Goal: Information Seeking & Learning: Check status

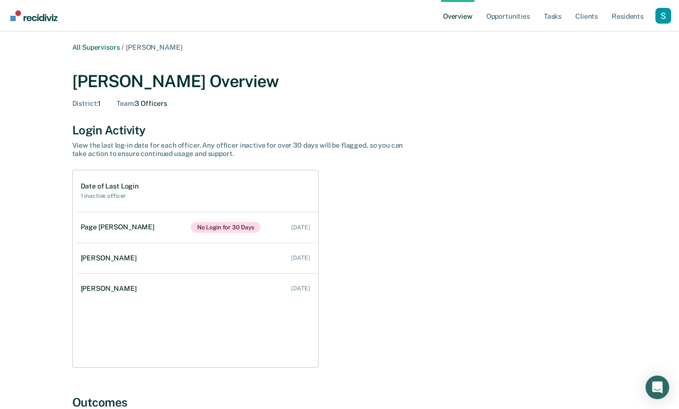
scroll to position [683, 0]
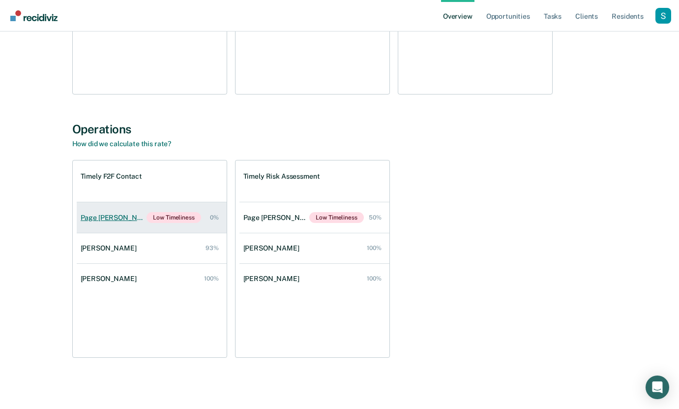
click at [143, 223] on link "Page [PERSON_NAME] Low Timeliness 0%" at bounding box center [152, 217] width 150 height 30
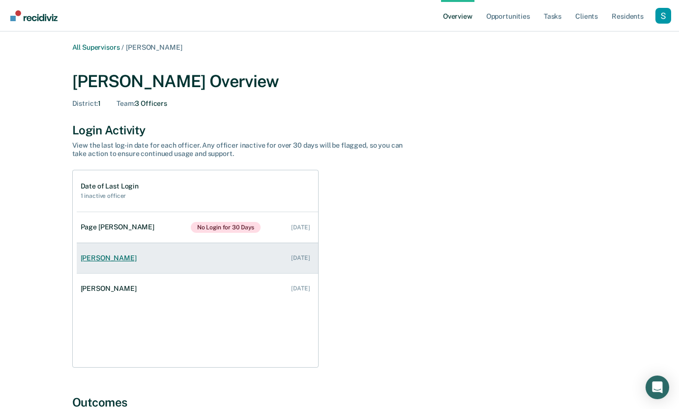
click at [202, 255] on link "Scott Flechsing Sep 8, 2025" at bounding box center [198, 258] width 242 height 28
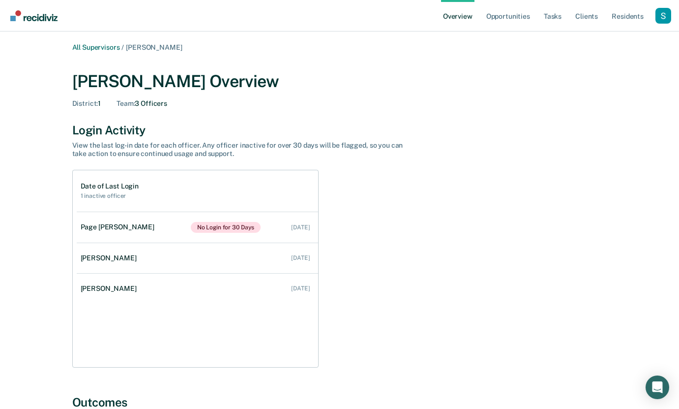
scroll to position [683, 0]
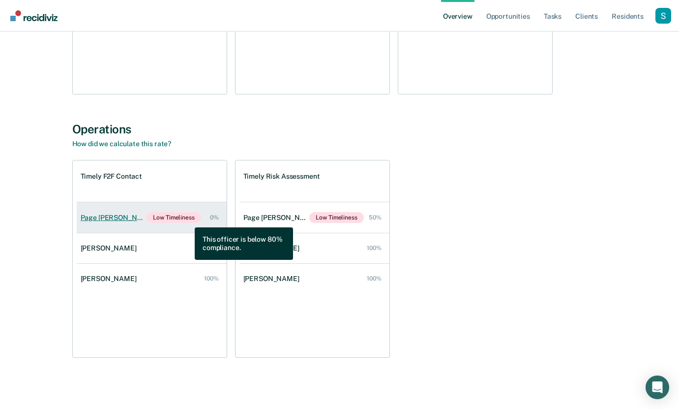
click at [187, 220] on span "Low Timeliness" at bounding box center [174, 217] width 54 height 11
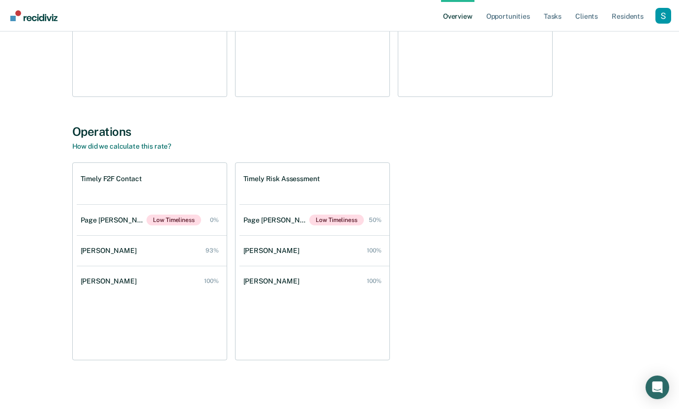
scroll to position [683, 0]
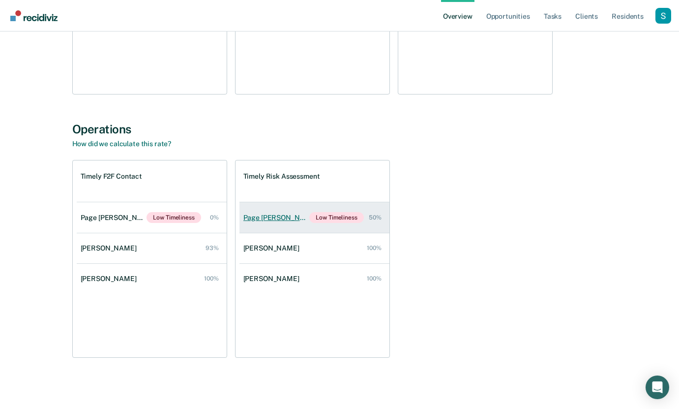
click at [334, 210] on link "Page Felbinger Low Timeliness 50%" at bounding box center [315, 217] width 150 height 30
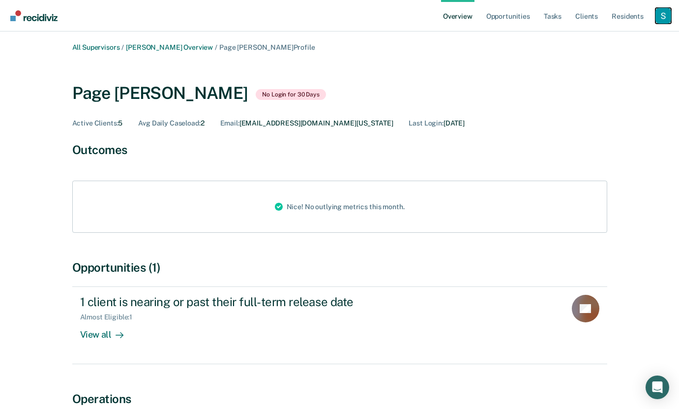
click at [659, 17] on div "Profile dropdown button" at bounding box center [664, 16] width 16 height 16
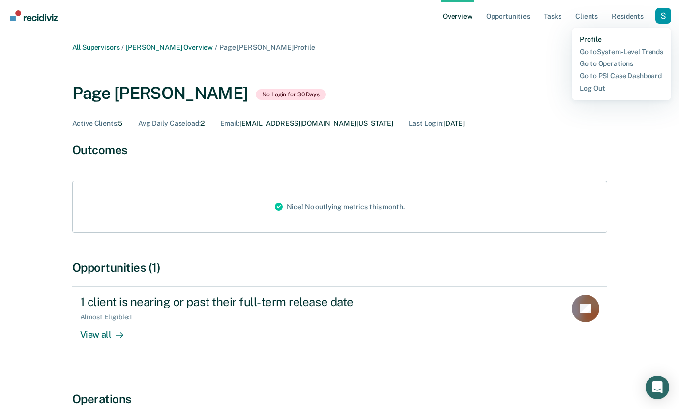
click at [596, 38] on link "Profile" at bounding box center [622, 39] width 84 height 8
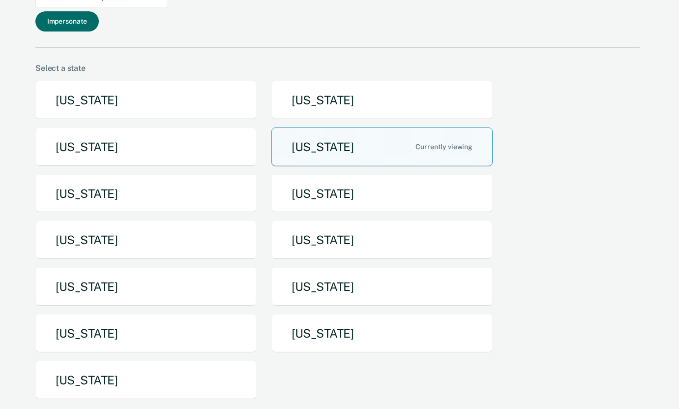
scroll to position [123, 0]
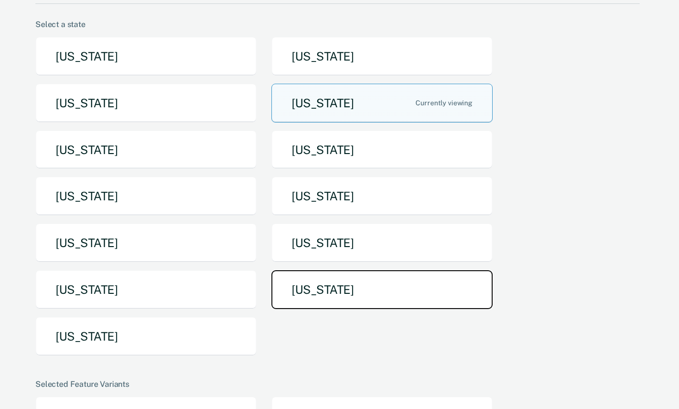
click at [348, 270] on button "[US_STATE]" at bounding box center [382, 289] width 221 height 39
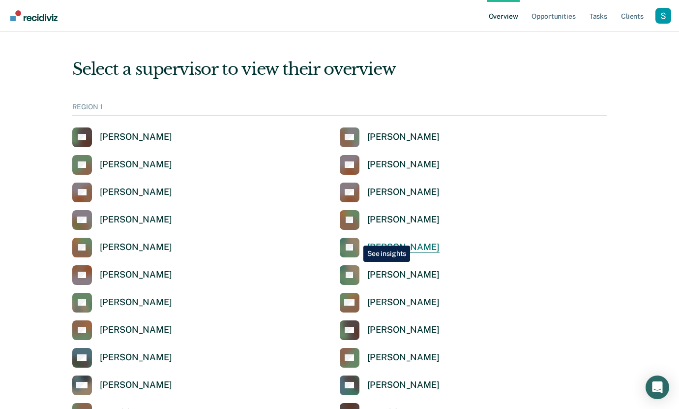
click at [356, 238] on icon at bounding box center [355, 245] width 29 height 29
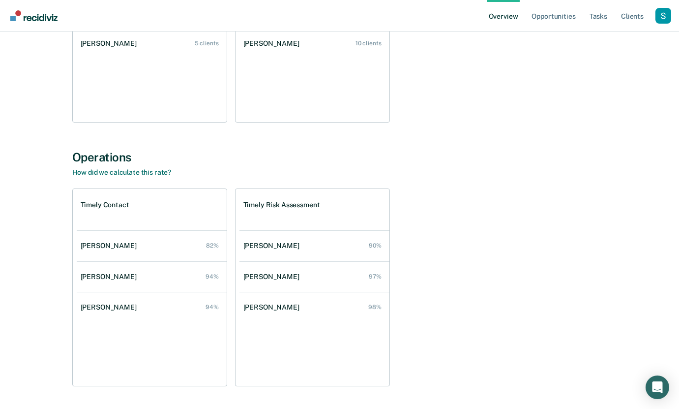
scroll to position [238, 0]
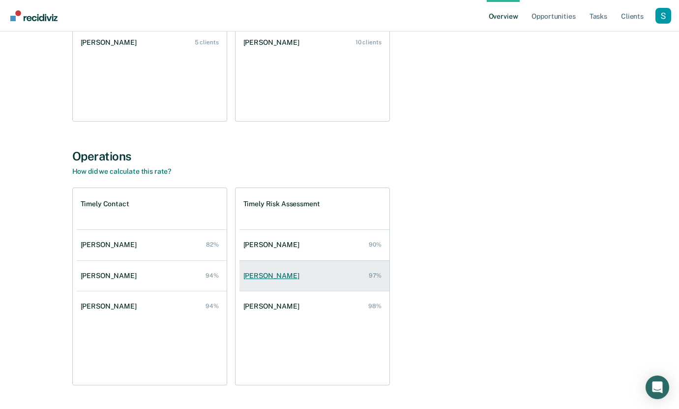
click at [263, 270] on link "Cynthia Dooley 97%" at bounding box center [315, 276] width 150 height 28
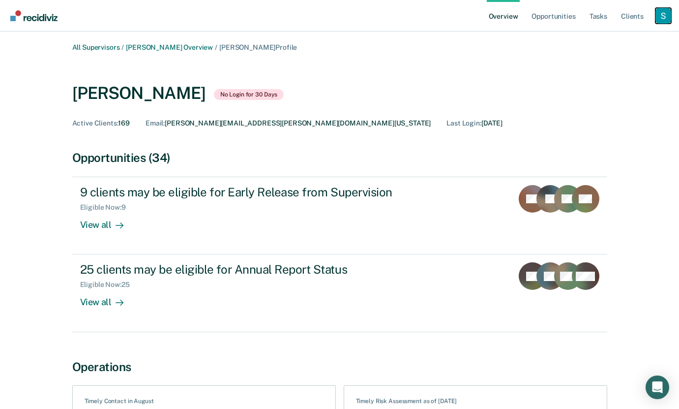
click at [659, 15] on div "Profile dropdown button" at bounding box center [664, 16] width 16 height 16
click at [600, 38] on link "Profile" at bounding box center [623, 39] width 79 height 8
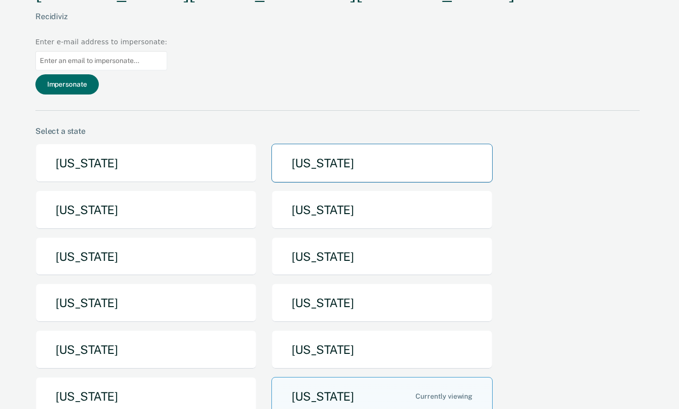
scroll to position [19, 0]
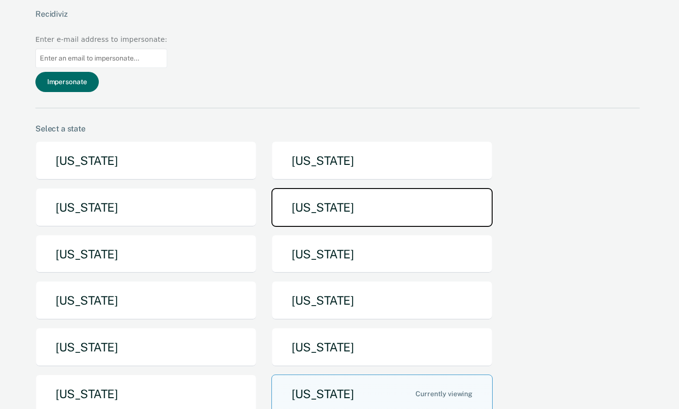
click at [382, 188] on button "[US_STATE]" at bounding box center [382, 207] width 221 height 39
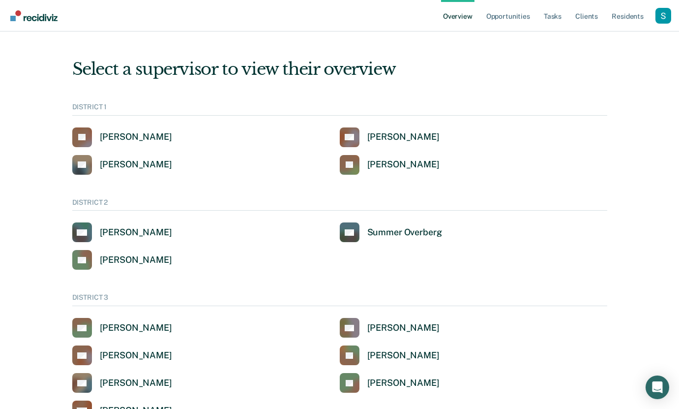
click at [397, 112] on div "DISTRICT 1" at bounding box center [339, 109] width 535 height 13
click at [401, 128] on link "CB Clinton Blettner" at bounding box center [390, 137] width 100 height 20
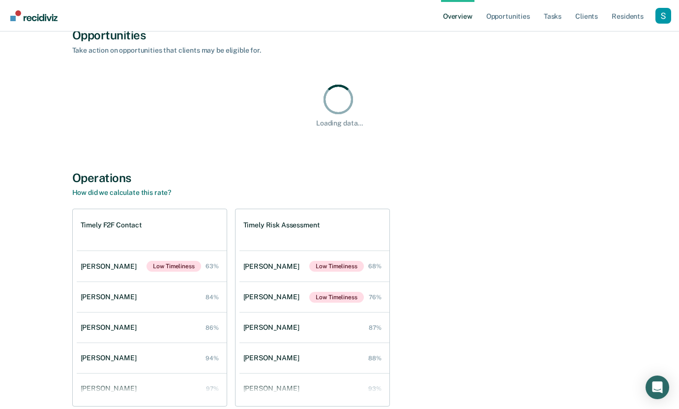
scroll to position [693, 0]
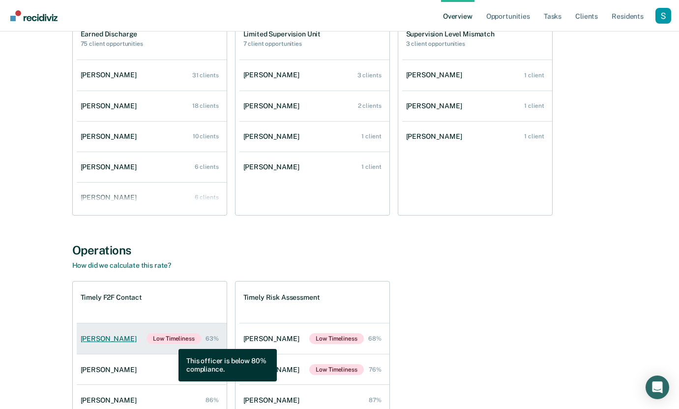
click at [171, 341] on span "Low Timeliness" at bounding box center [174, 338] width 54 height 11
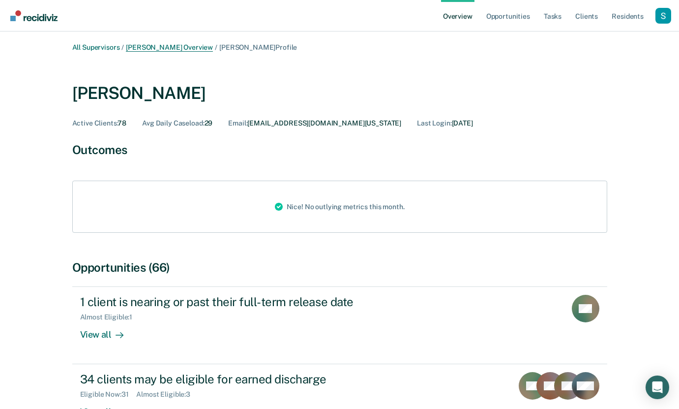
click at [148, 45] on link "Clinton Blettner Overview" at bounding box center [169, 47] width 87 height 8
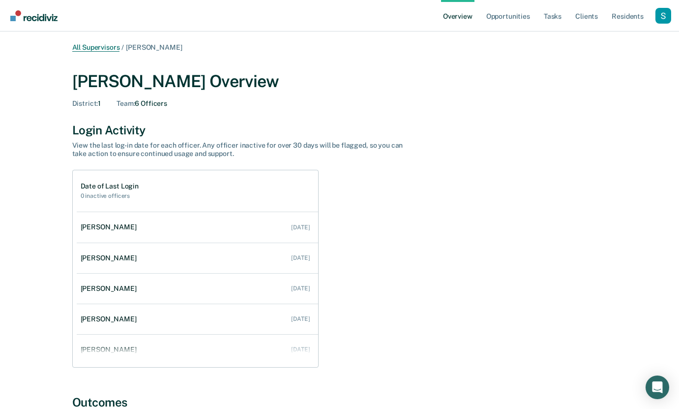
click at [109, 46] on link "All Supervisors" at bounding box center [96, 47] width 48 height 8
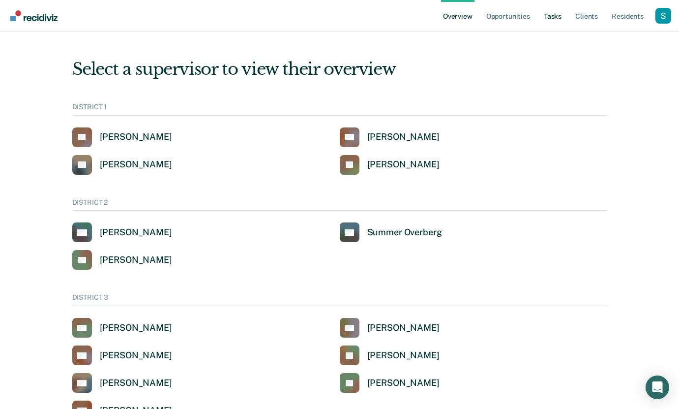
click at [550, 13] on link "Tasks" at bounding box center [553, 15] width 22 height 31
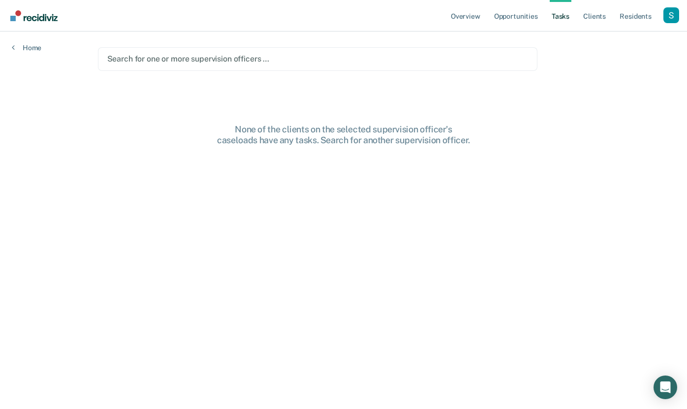
click at [249, 50] on div "Search for one or more supervision officers …" at bounding box center [317, 59] width 439 height 24
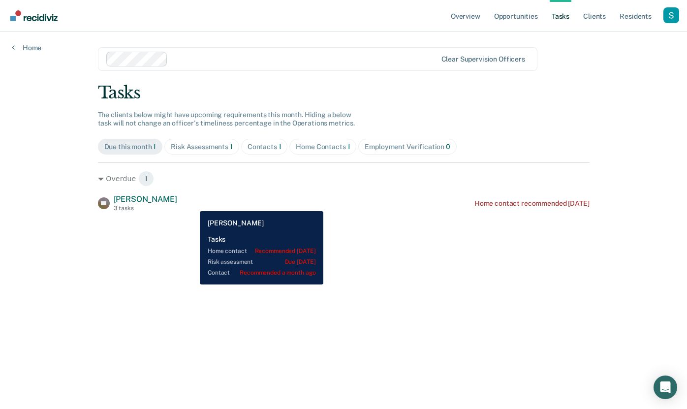
click at [177, 204] on div "Saiyong Chongphaisane 3 tasks" at bounding box center [145, 202] width 63 height 17
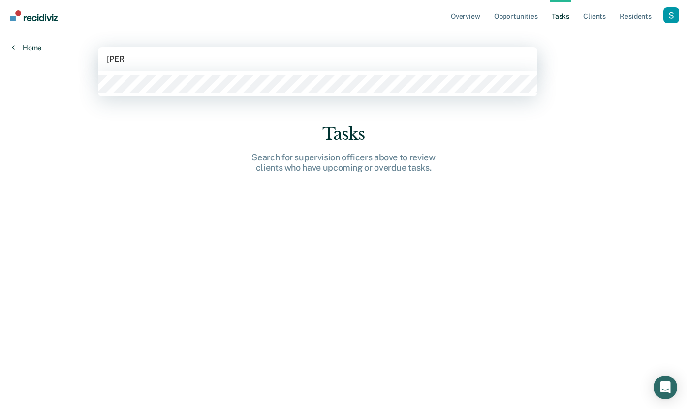
type input "walt"
click at [17, 47] on link "Home" at bounding box center [27, 47] width 30 height 9
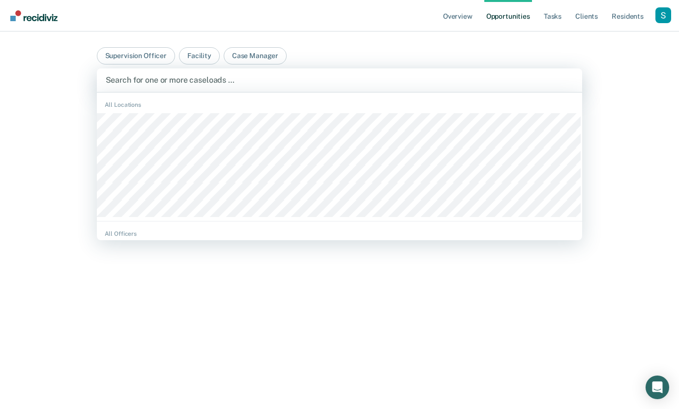
click at [178, 68] on div "Search for one or more caseloads …" at bounding box center [340, 80] width 486 height 24
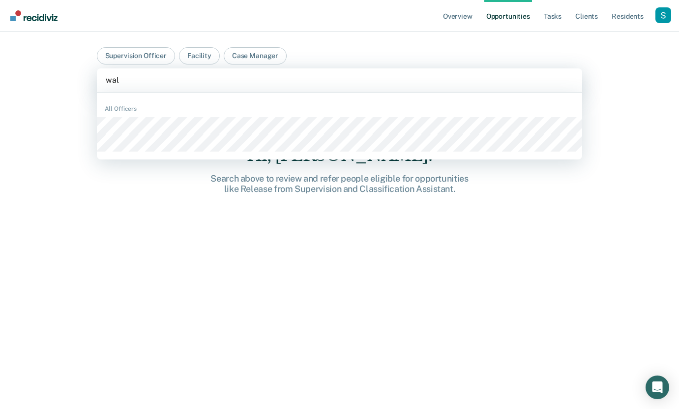
type input "wal"
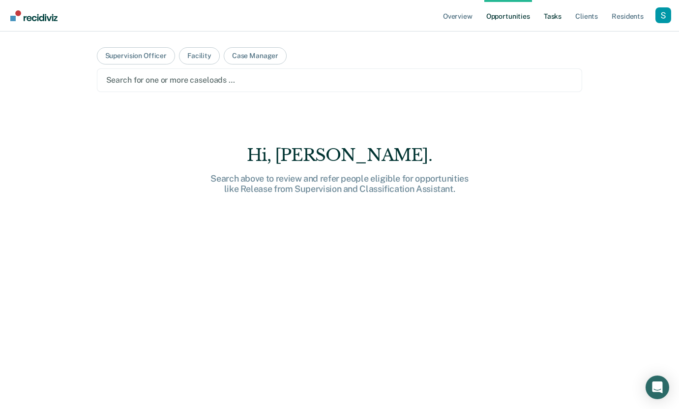
click at [550, 19] on link "Tasks" at bounding box center [553, 15] width 22 height 31
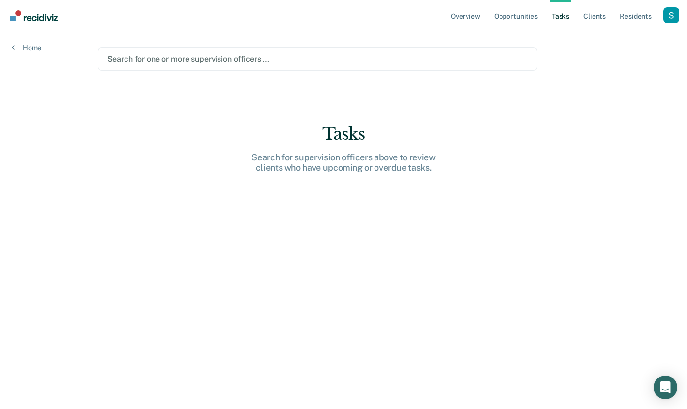
click at [215, 51] on div "Search for one or more supervision officers …" at bounding box center [317, 59] width 439 height 24
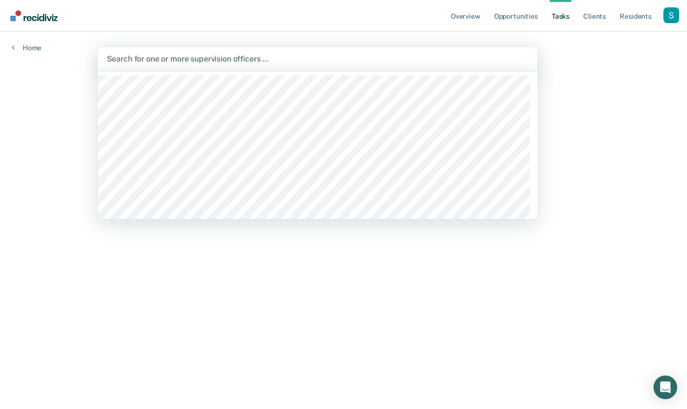
type input "j"
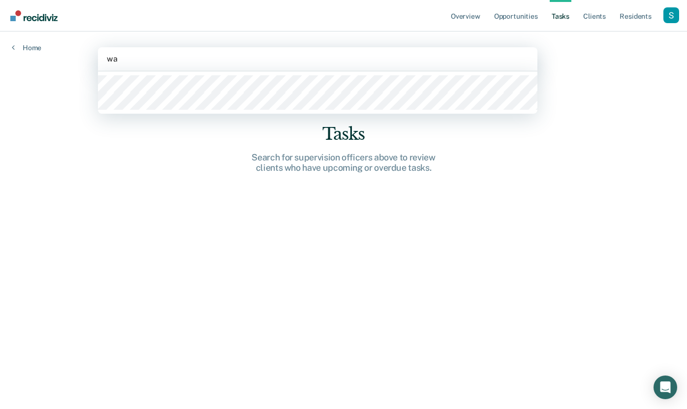
type input "w"
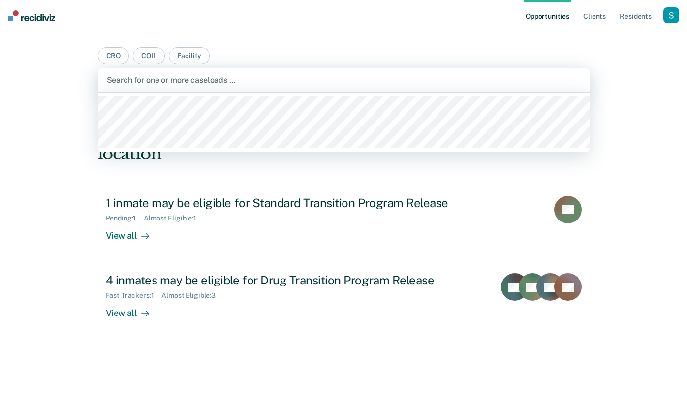
click at [285, 77] on div at bounding box center [344, 79] width 474 height 11
click at [296, 27] on nav "Opportunities Client s Resident s Profile How it works Log Out" at bounding box center [343, 15] width 687 height 31
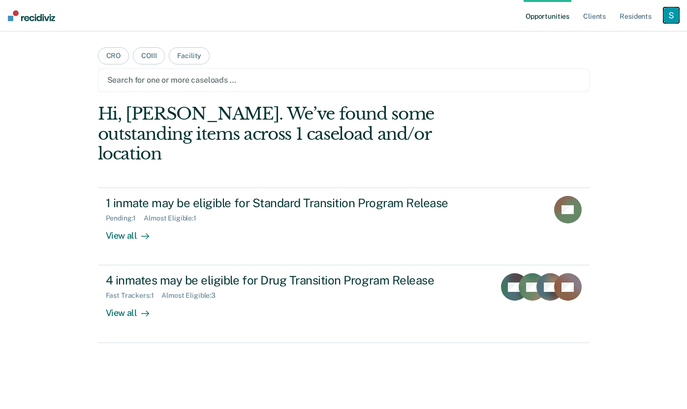
click at [666, 19] on div "button" at bounding box center [671, 15] width 16 height 16
click at [621, 38] on link "Profile" at bounding box center [631, 40] width 79 height 8
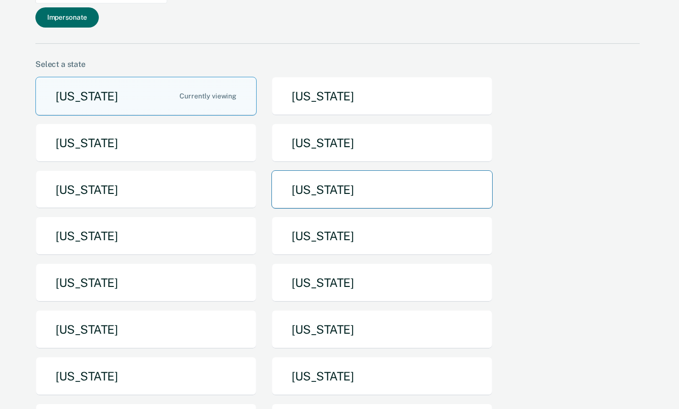
scroll to position [104, 0]
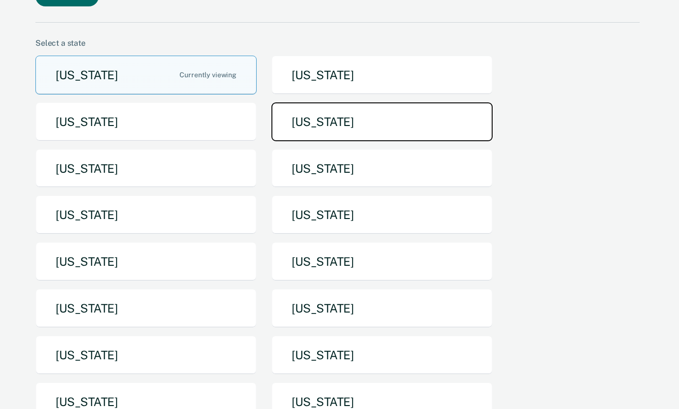
click at [355, 102] on button "[US_STATE]" at bounding box center [382, 121] width 221 height 39
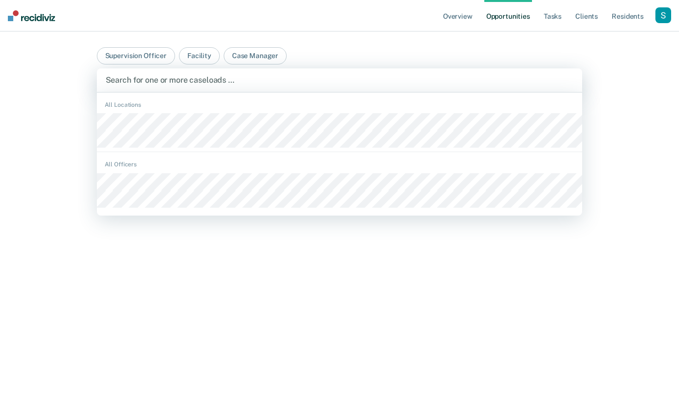
click at [299, 88] on div "Search for one or more caseloads …" at bounding box center [340, 80] width 486 height 24
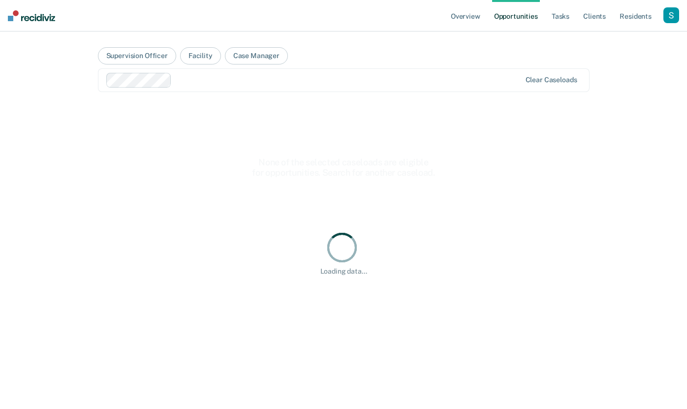
click at [253, 75] on div at bounding box center [348, 79] width 345 height 11
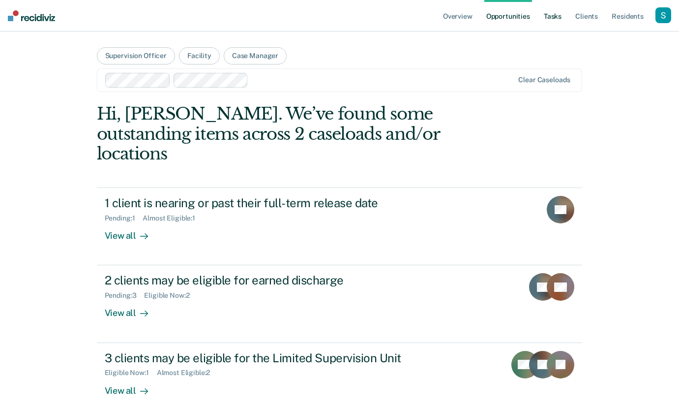
click at [555, 24] on link "Tasks" at bounding box center [553, 15] width 22 height 31
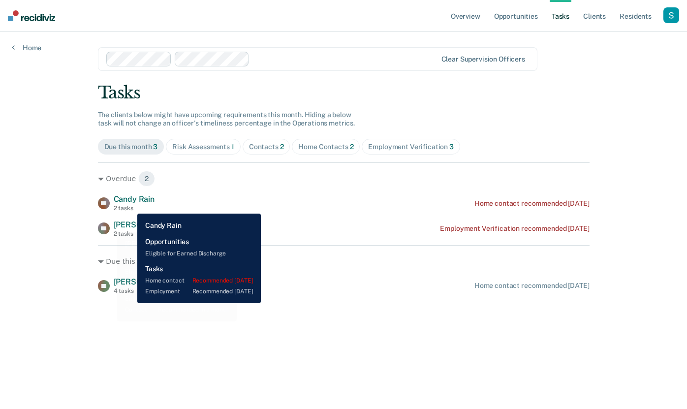
click at [130, 206] on div "2 tasks" at bounding box center [134, 208] width 41 height 7
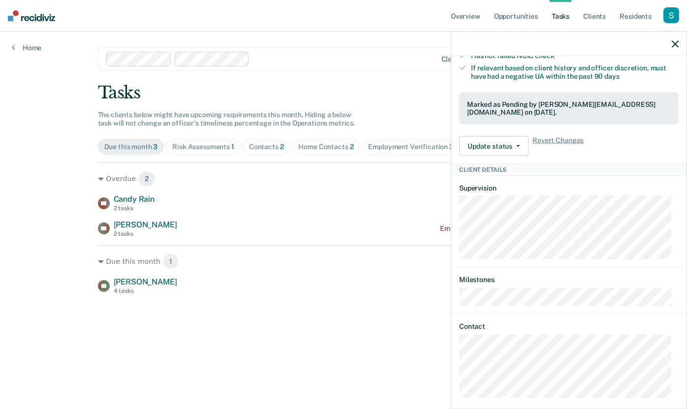
scroll to position [360, 0]
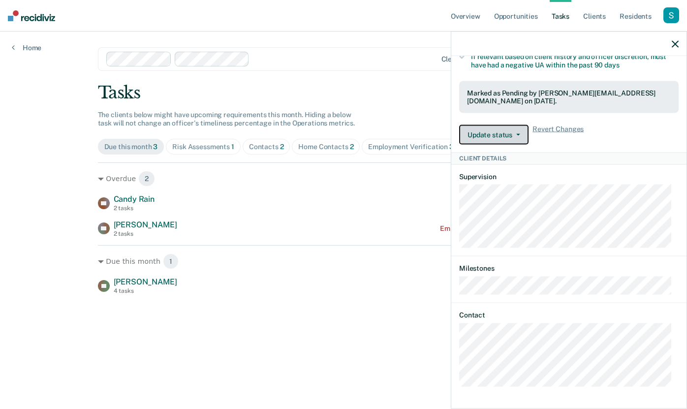
click at [511, 140] on button "Update status" at bounding box center [493, 135] width 69 height 20
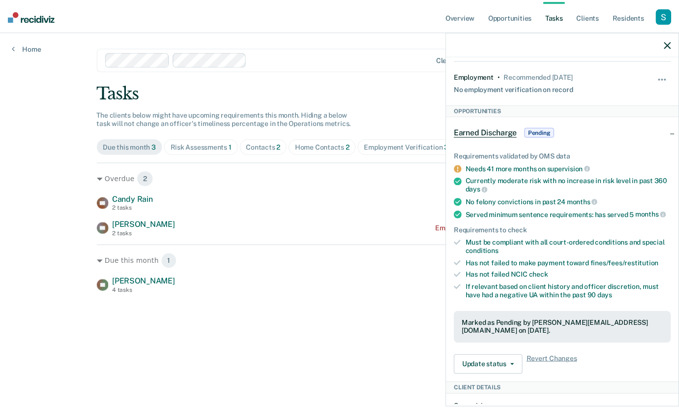
scroll to position [0, 0]
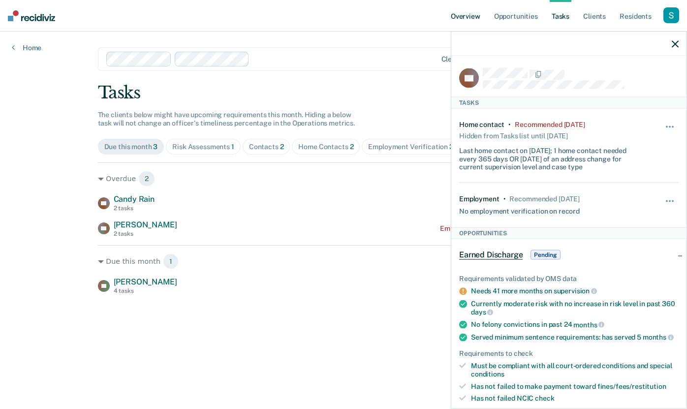
click at [467, 15] on link "Overview" at bounding box center [465, 15] width 33 height 31
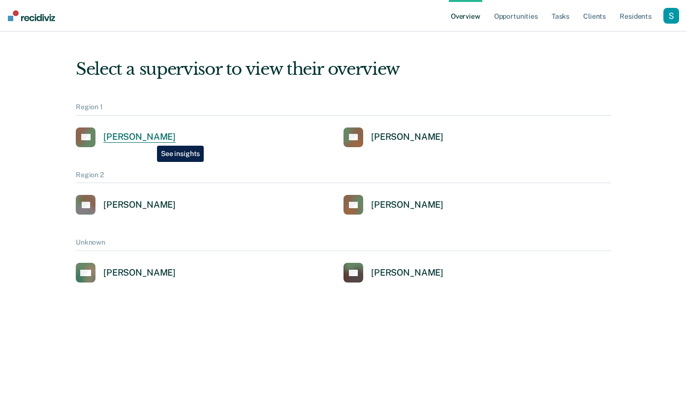
click at [150, 138] on div "Alejandro D Gonzalez" at bounding box center [139, 136] width 72 height 11
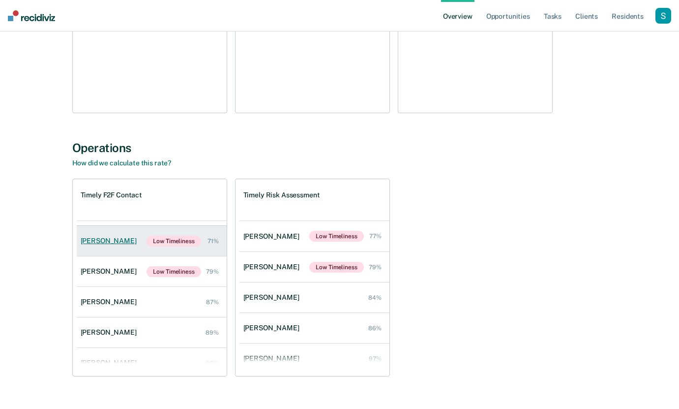
scroll to position [70, 0]
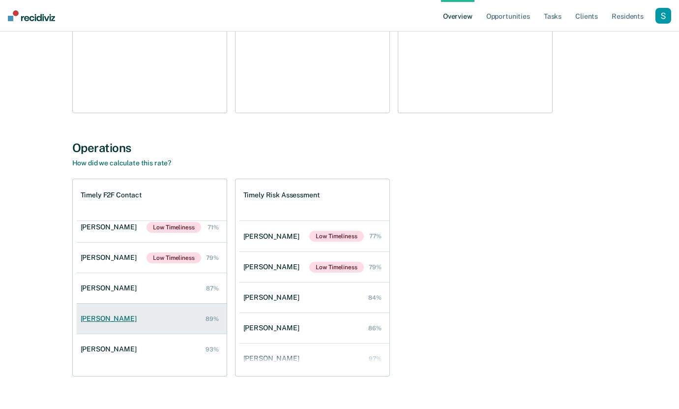
click at [127, 316] on div "Stephen Mann" at bounding box center [111, 318] width 60 height 8
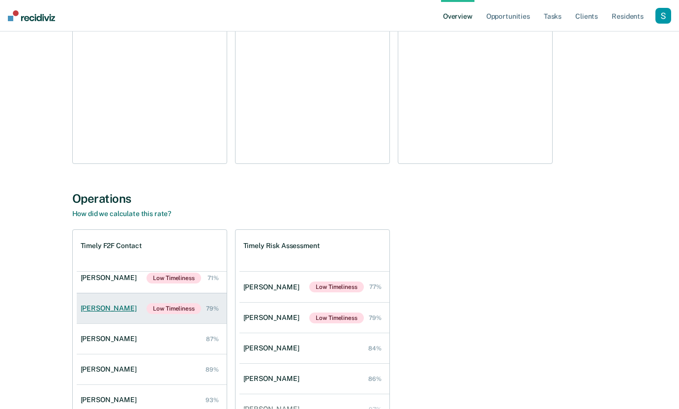
scroll to position [1302, 0]
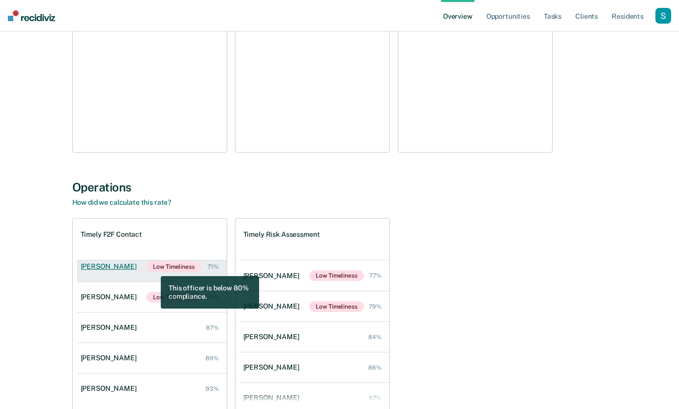
click at [153, 269] on span "Low Timeliness" at bounding box center [174, 266] width 54 height 11
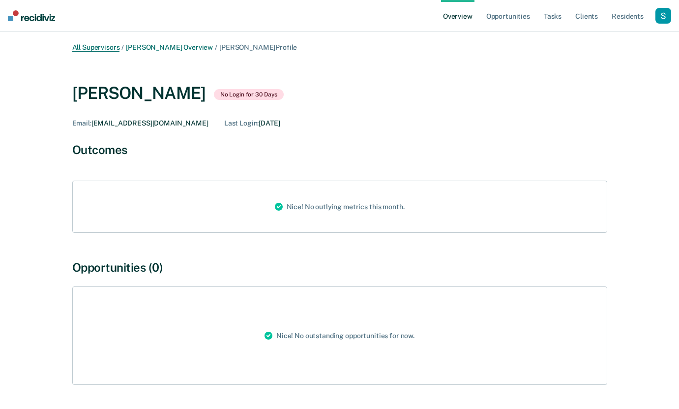
click at [103, 49] on link "All Supervisors" at bounding box center [96, 47] width 48 height 8
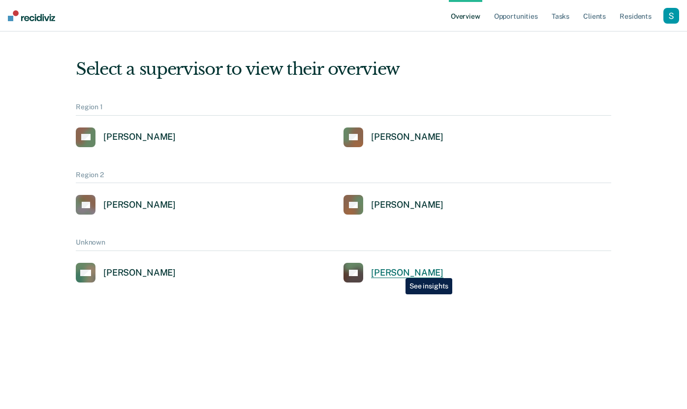
click at [398, 270] on div "Jared Williams" at bounding box center [407, 272] width 72 height 11
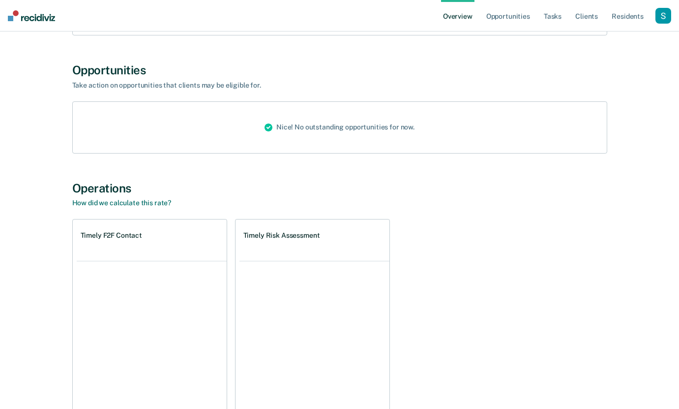
scroll to position [339, 0]
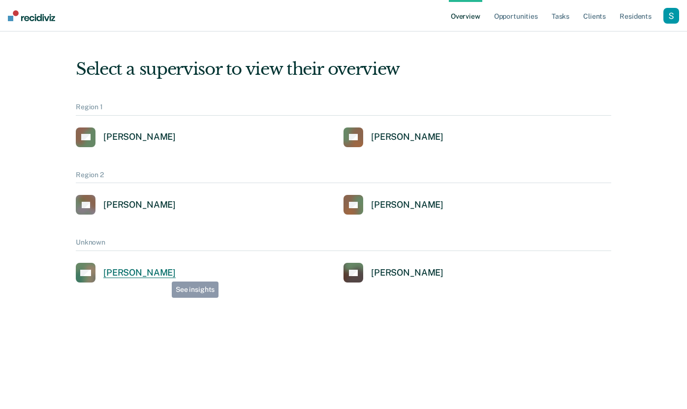
click at [164, 274] on div "Cora Matterson" at bounding box center [139, 272] width 72 height 11
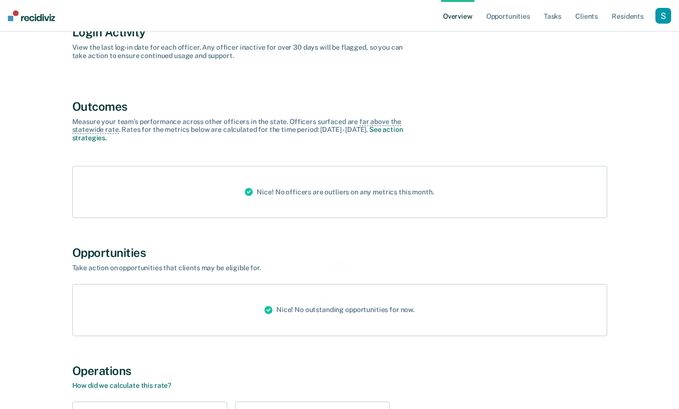
scroll to position [339, 0]
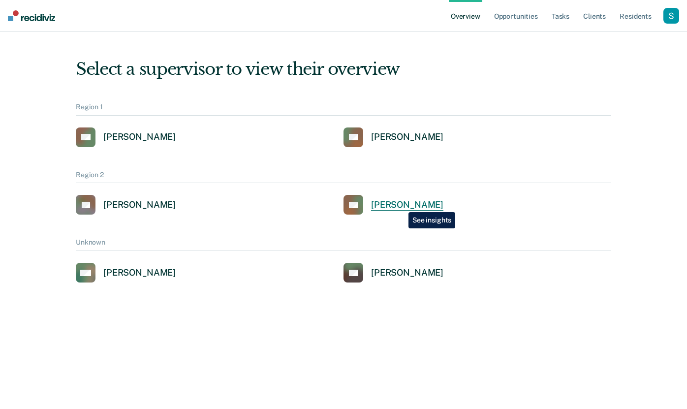
click at [401, 205] on div "Charles Thomas" at bounding box center [407, 204] width 72 height 11
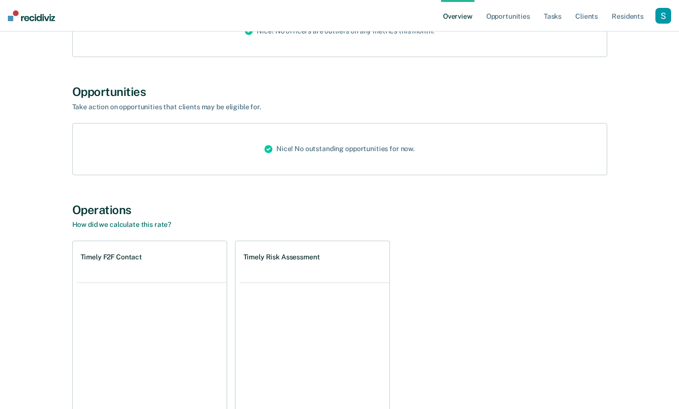
scroll to position [537, 0]
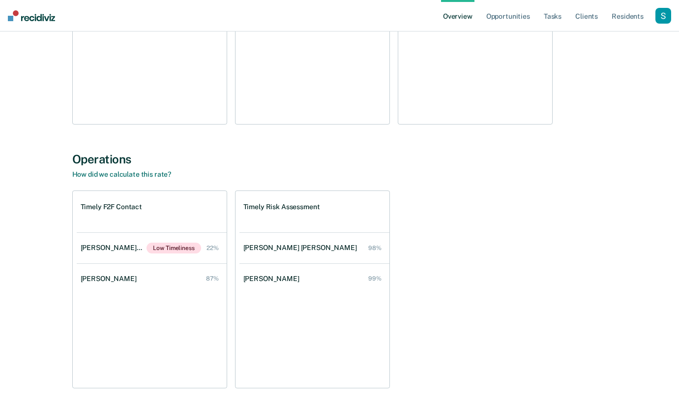
scroll to position [996, 0]
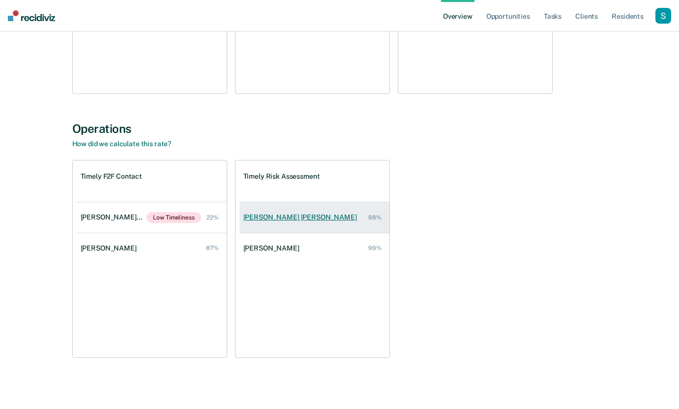
click at [324, 221] on link "Carl Mark Campbell 98%" at bounding box center [315, 217] width 150 height 28
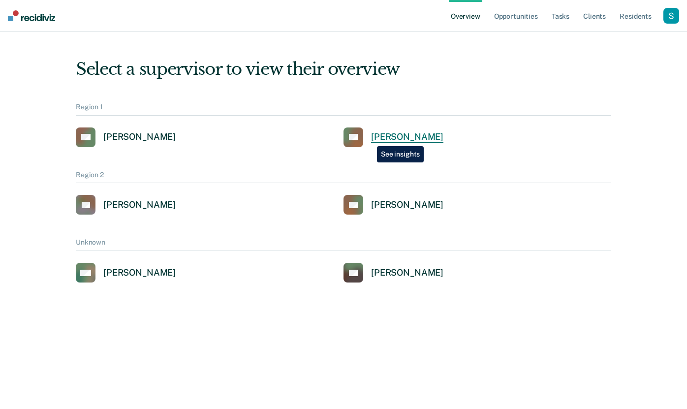
click at [369, 139] on link "RS Rosa Smith" at bounding box center [393, 137] width 100 height 20
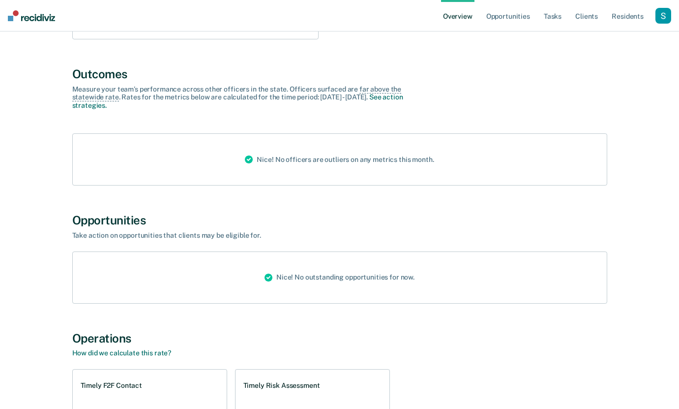
scroll to position [537, 0]
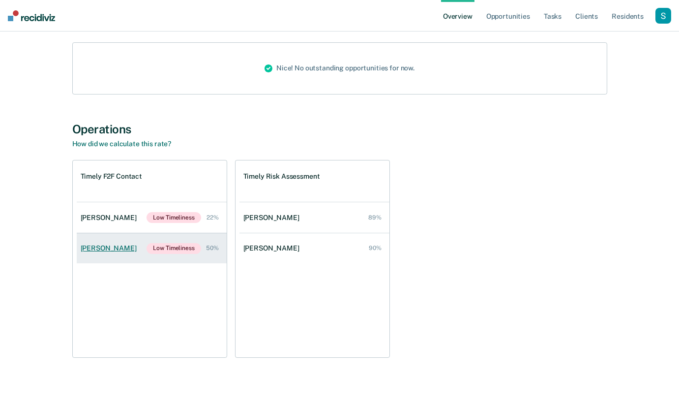
click at [179, 238] on link "Casey Ramirez Low Timeliness 50%" at bounding box center [152, 248] width 150 height 30
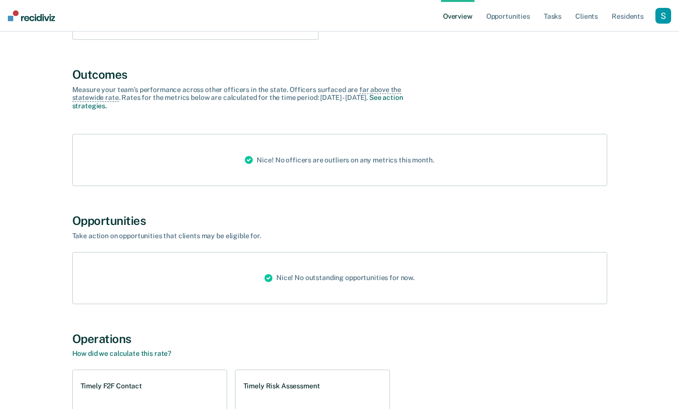
scroll to position [537, 0]
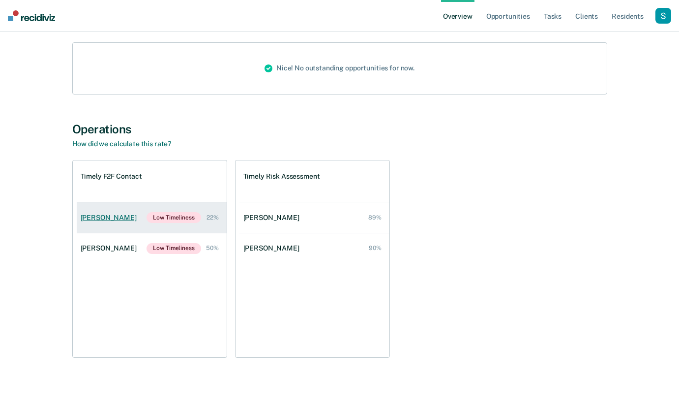
click at [138, 207] on link "Elizabeth Ramirez Low Timeliness 22%" at bounding box center [152, 217] width 150 height 30
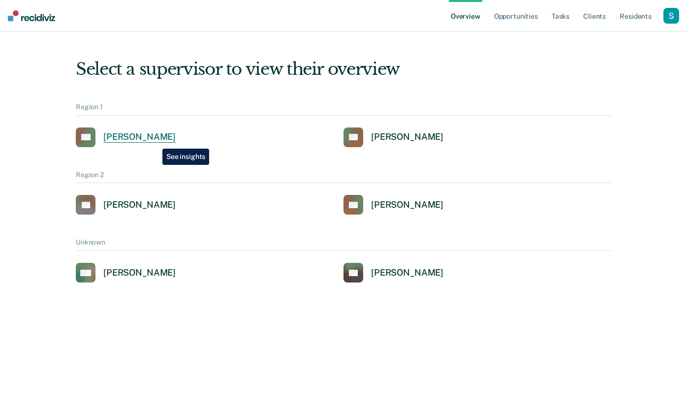
click at [155, 141] on div "Alejandro D Gonzalez" at bounding box center [139, 136] width 72 height 11
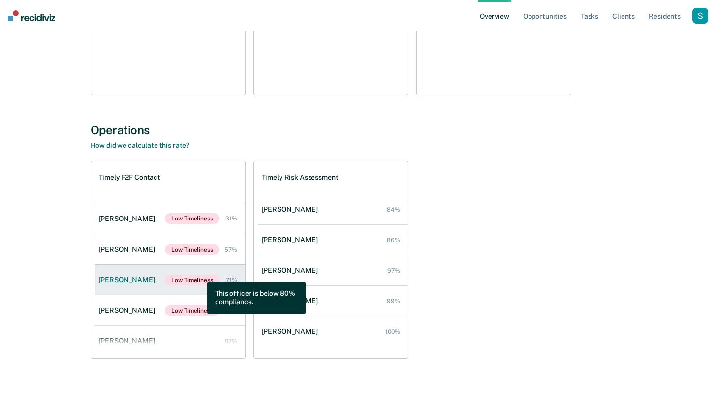
scroll to position [2, 0]
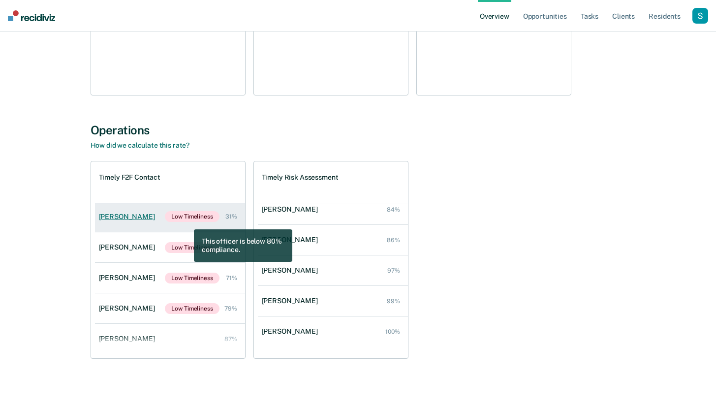
click at [187, 222] on link "Jason Nelson Low Timeliness 31%" at bounding box center [170, 216] width 150 height 30
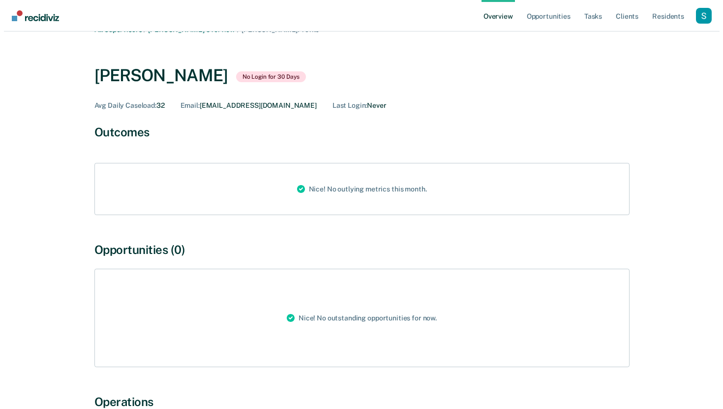
scroll to position [145, 0]
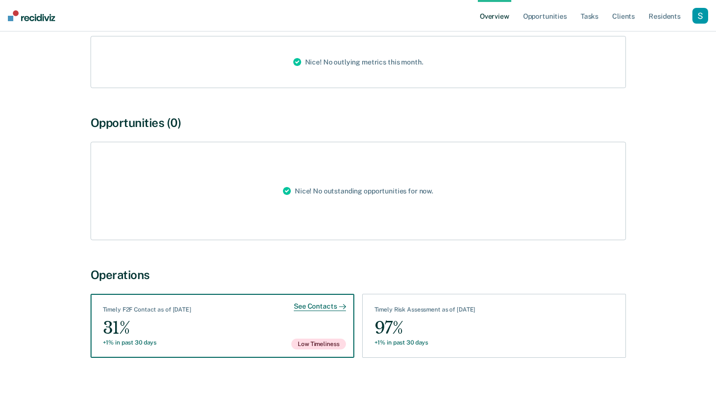
click at [306, 319] on div "Low Timeliness" at bounding box center [322, 327] width 62 height 43
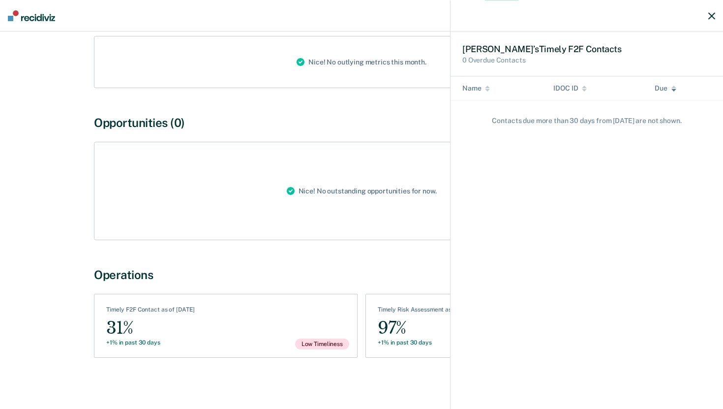
click at [366, 114] on div "Jason ’s Timely F2F Contact s 0 Overdue Contacts Name IDOC ID Due Contact s due…" at bounding box center [361, 204] width 723 height 409
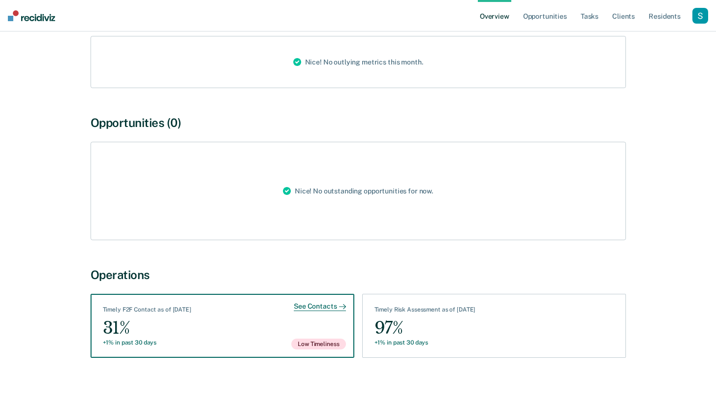
click at [227, 316] on div "See Contacts Timely F2F Contact as of September 11 31% +1% in past 30 days Low …" at bounding box center [223, 326] width 264 height 64
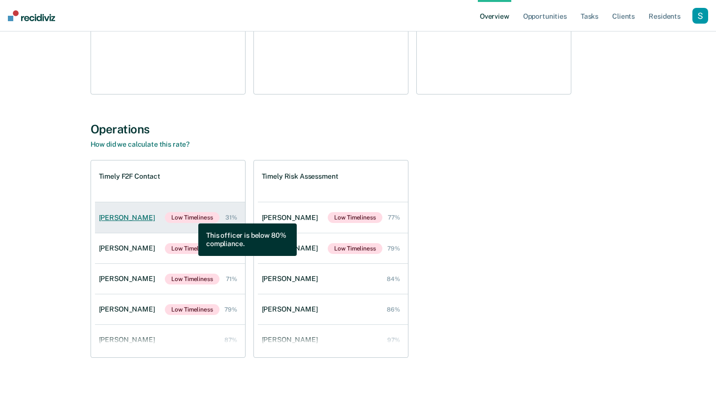
click at [191, 216] on span "Low Timeliness" at bounding box center [192, 217] width 54 height 11
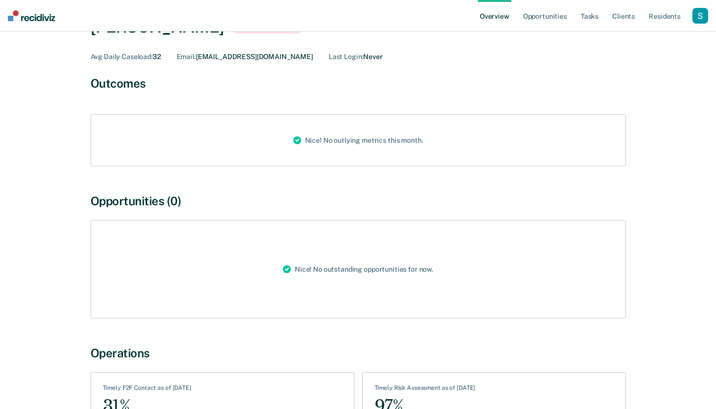
scroll to position [145, 0]
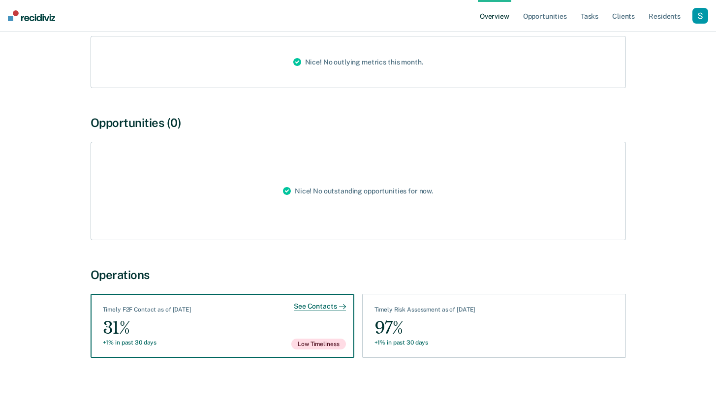
click at [273, 330] on div "See Contacts Timely F2F Contact as of September 11 31% +1% in past 30 days Low …" at bounding box center [223, 326] width 264 height 64
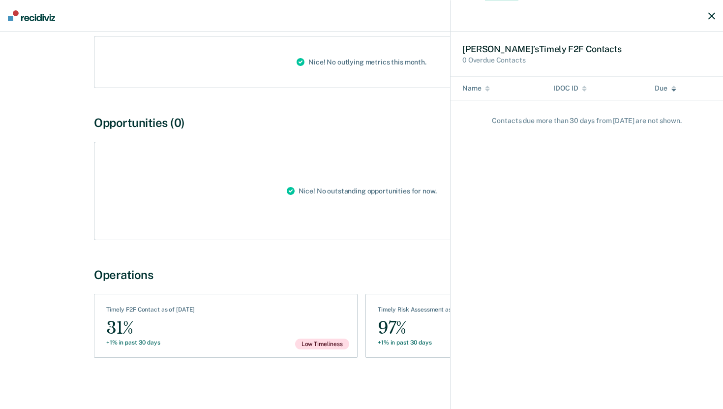
click at [233, 302] on div "Jason ’s Timely F2F Contact s 0 Overdue Contacts Name IDOC ID Due Contact s due…" at bounding box center [361, 204] width 723 height 409
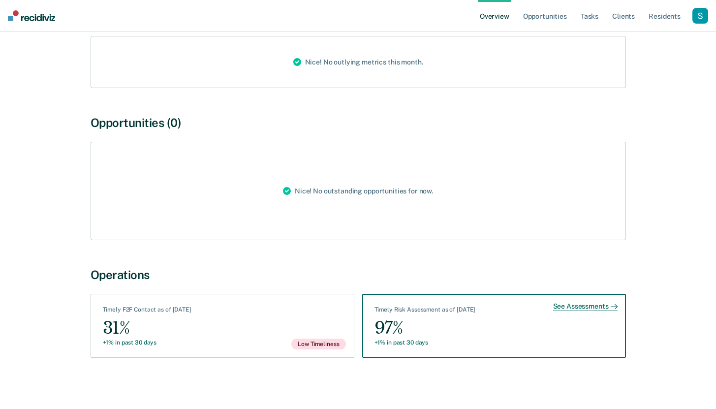
click at [408, 312] on div "Timely Risk Assessment as of September 11" at bounding box center [424, 311] width 101 height 11
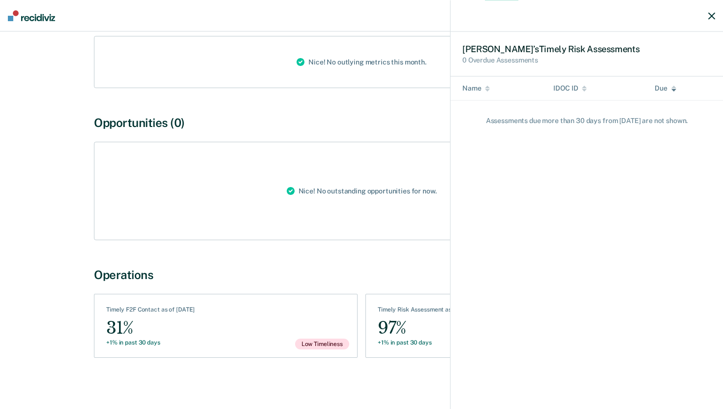
click at [288, 340] on div "Jason ’s Timely Risk Assessment s 0 Overdue Assessments Name IDOC ID Due Assess…" at bounding box center [361, 204] width 723 height 409
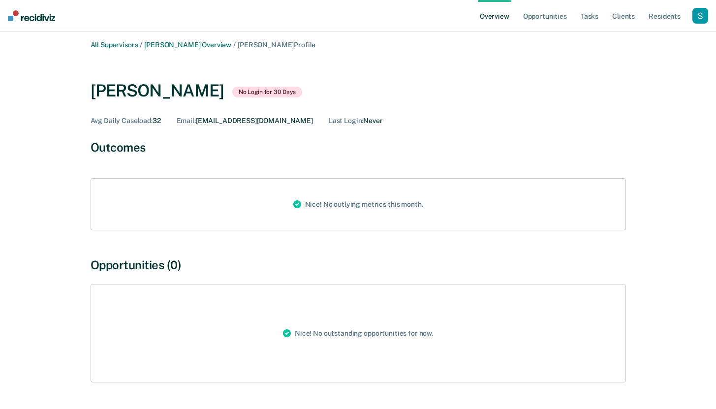
scroll to position [0, 0]
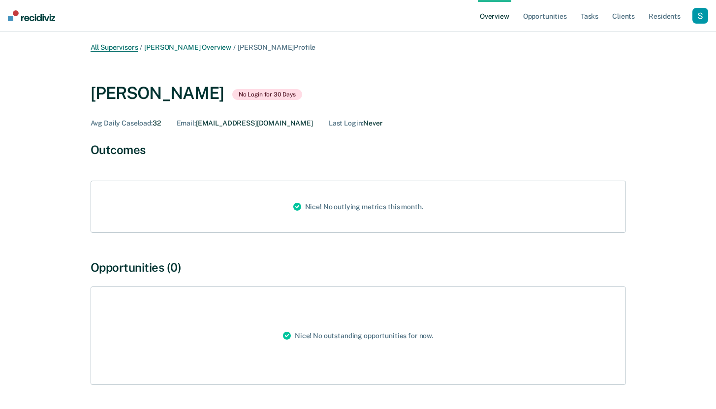
click at [117, 46] on link "All Supervisors" at bounding box center [115, 47] width 48 height 8
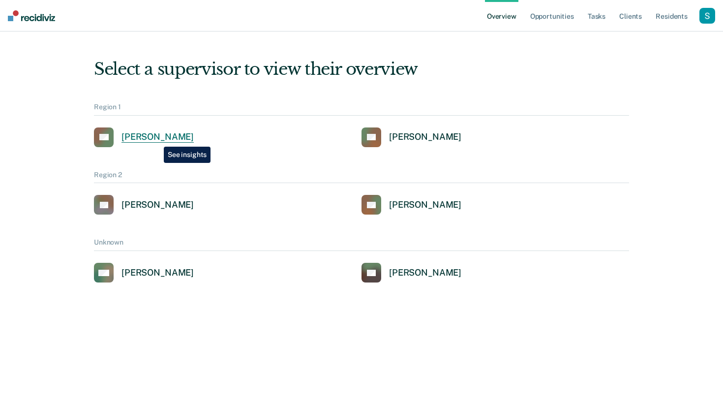
click at [156, 139] on div "Alejandro D Gonzalez" at bounding box center [157, 136] width 72 height 11
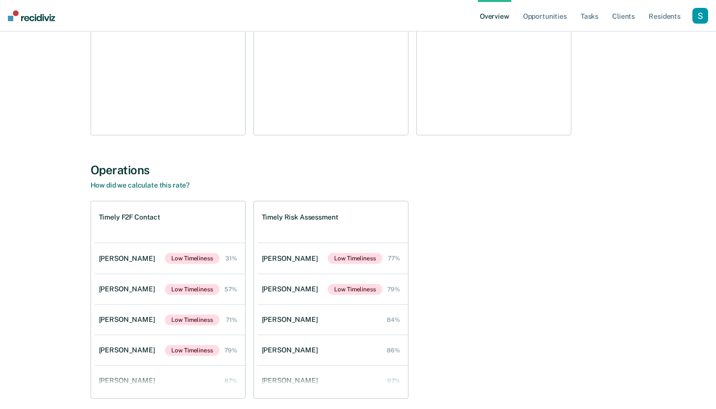
scroll to position [1360, 0]
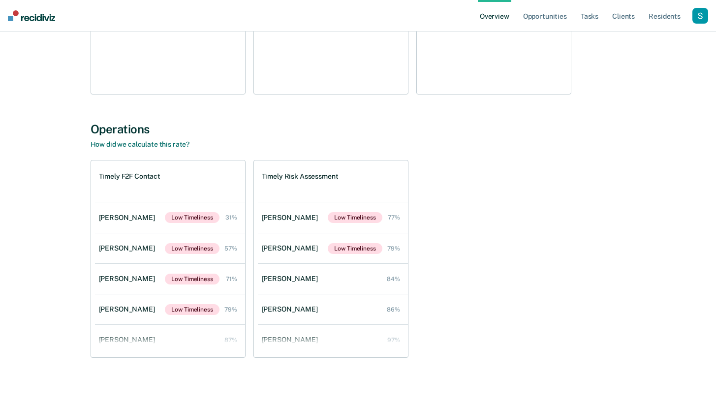
click at [447, 185] on div "Timely F2F Contact Jason Nelson Low Timeliness 31% Jack Hernandez Low Timelines…" at bounding box center [358, 259] width 535 height 198
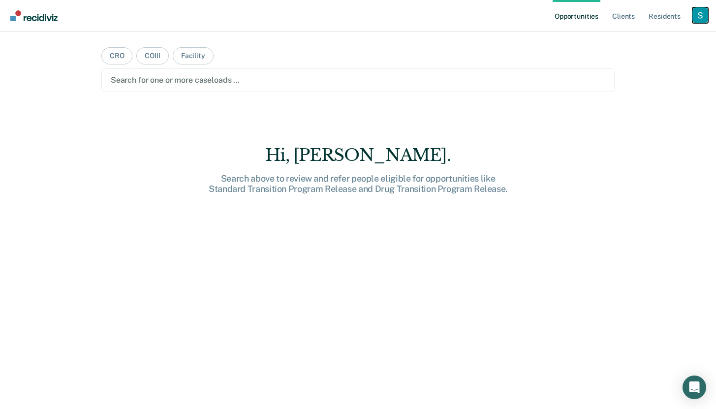
click at [697, 14] on div "Profile dropdown button" at bounding box center [700, 15] width 16 height 16
click at [656, 34] on div "Profile How it works Log Out" at bounding box center [660, 52] width 95 height 48
click at [631, 41] on link "Profile" at bounding box center [660, 40] width 79 height 8
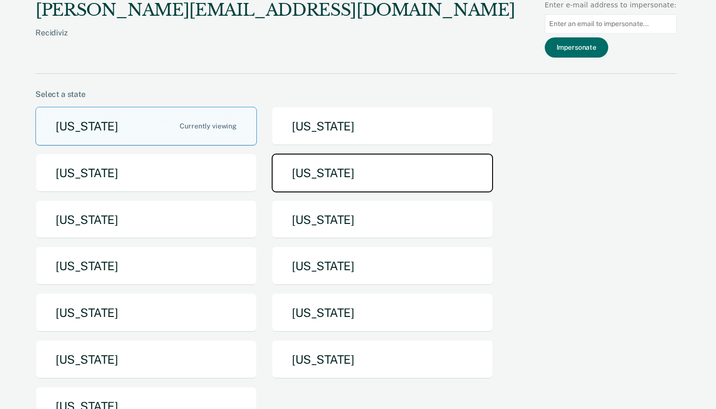
click at [301, 183] on button "[US_STATE]" at bounding box center [382, 172] width 221 height 39
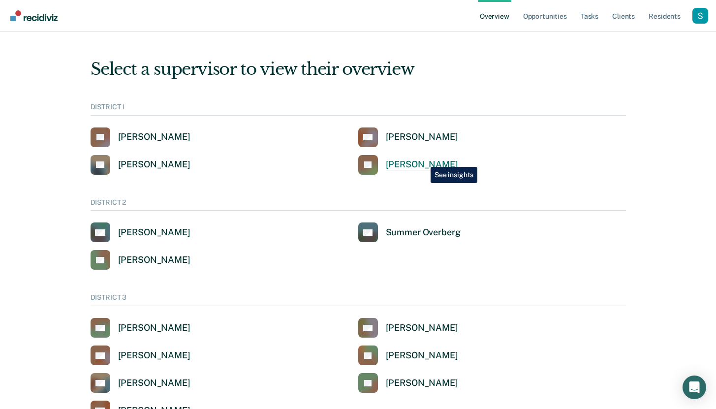
click at [423, 159] on div "[PERSON_NAME]" at bounding box center [422, 164] width 72 height 11
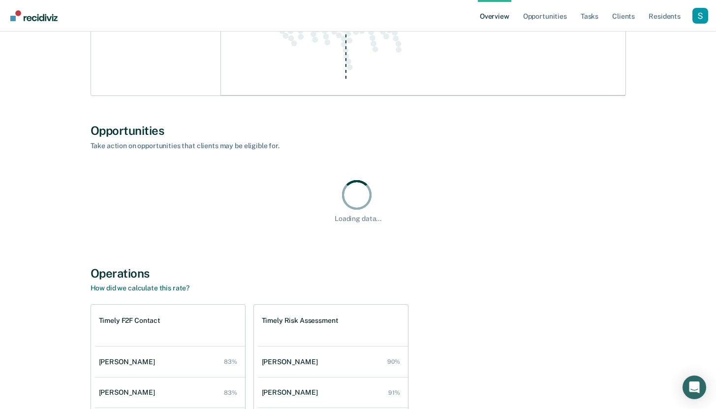
scroll to position [541, 0]
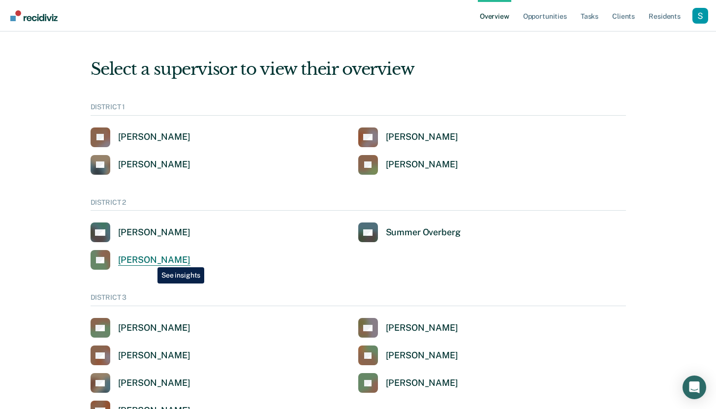
click at [150, 260] on div "[PERSON_NAME]" at bounding box center [154, 259] width 72 height 11
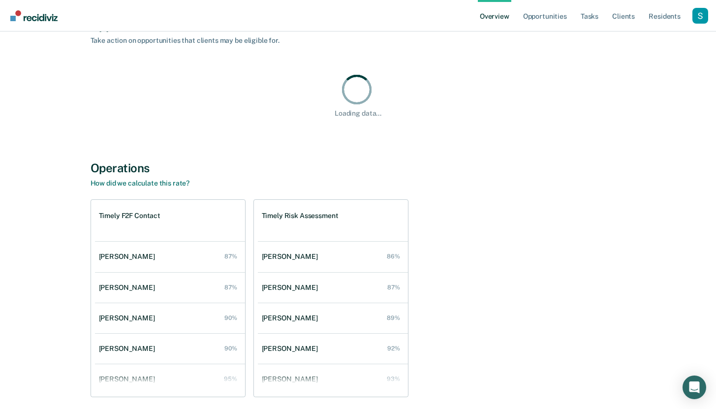
scroll to position [875, 0]
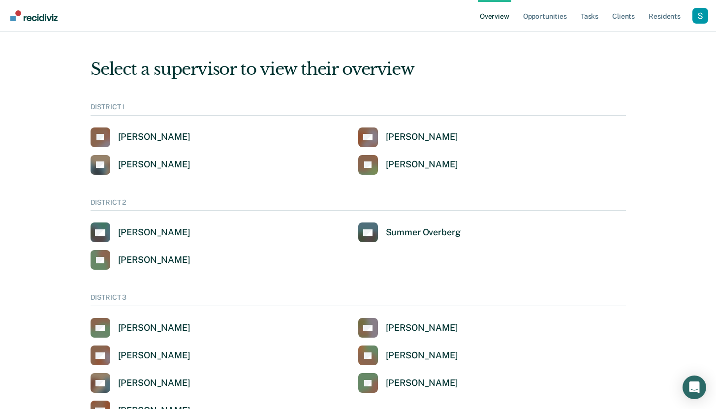
click at [141, 124] on div "DISTRICT 1 [PERSON_NAME] [PERSON_NAME] [PERSON_NAME] [PERSON_NAME] JS [PERSON_N…" at bounding box center [358, 139] width 535 height 72
click at [141, 138] on div "[PERSON_NAME]" at bounding box center [154, 136] width 72 height 11
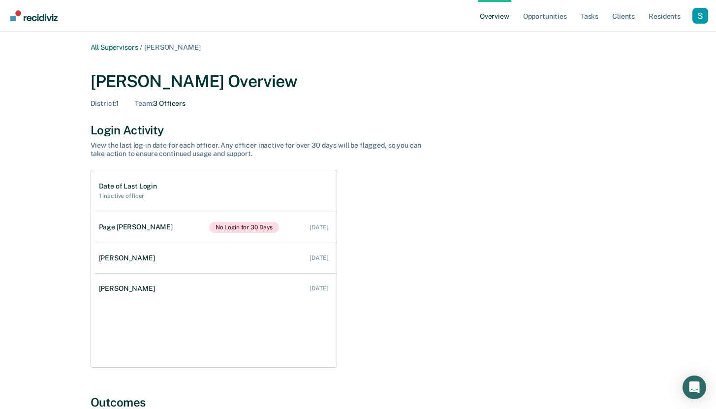
scroll to position [562, 0]
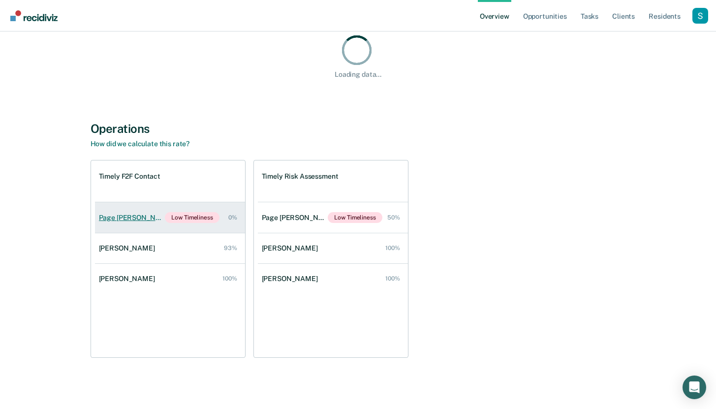
click at [201, 224] on link "Page [PERSON_NAME] Low Timeliness 0%" at bounding box center [170, 217] width 150 height 30
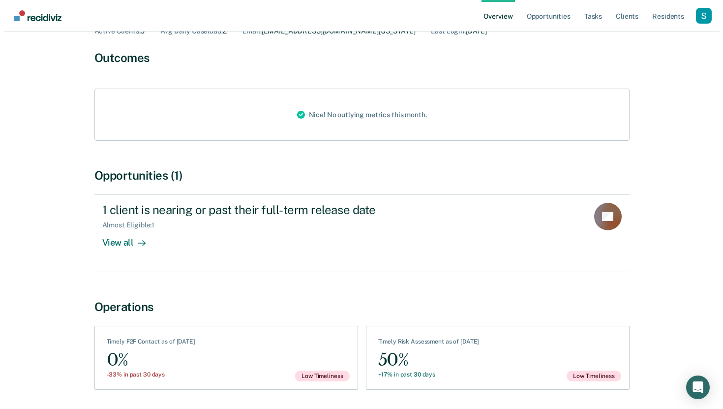
scroll to position [124, 0]
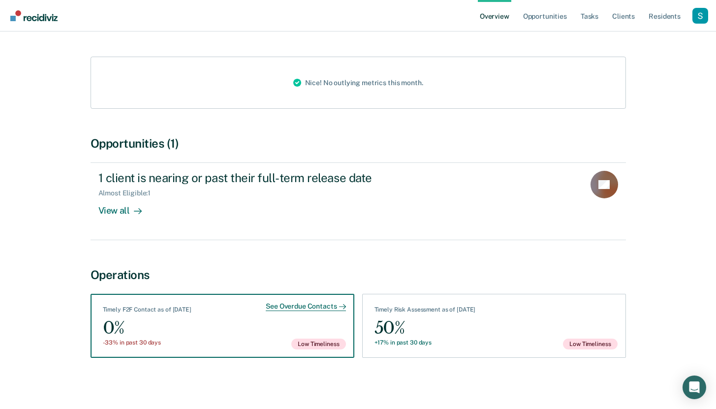
click at [274, 339] on div "See Overdue Contacts Timely F2F Contact as of [DATE] 0% -33% in past 30 days Lo…" at bounding box center [223, 326] width 264 height 64
